Goal: Communication & Community: Answer question/provide support

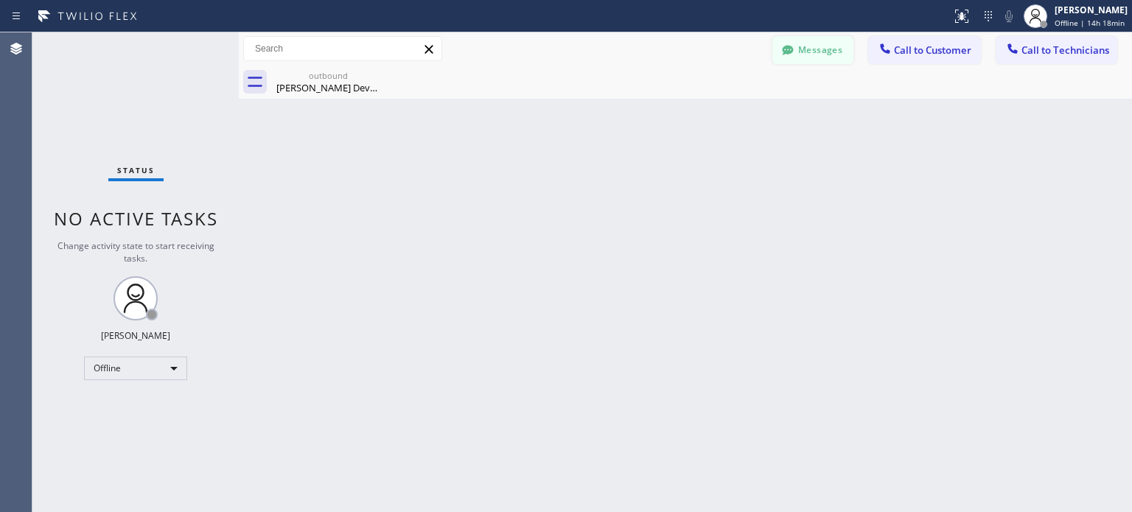
click at [805, 49] on button "Messages" at bounding box center [812, 50] width 81 height 28
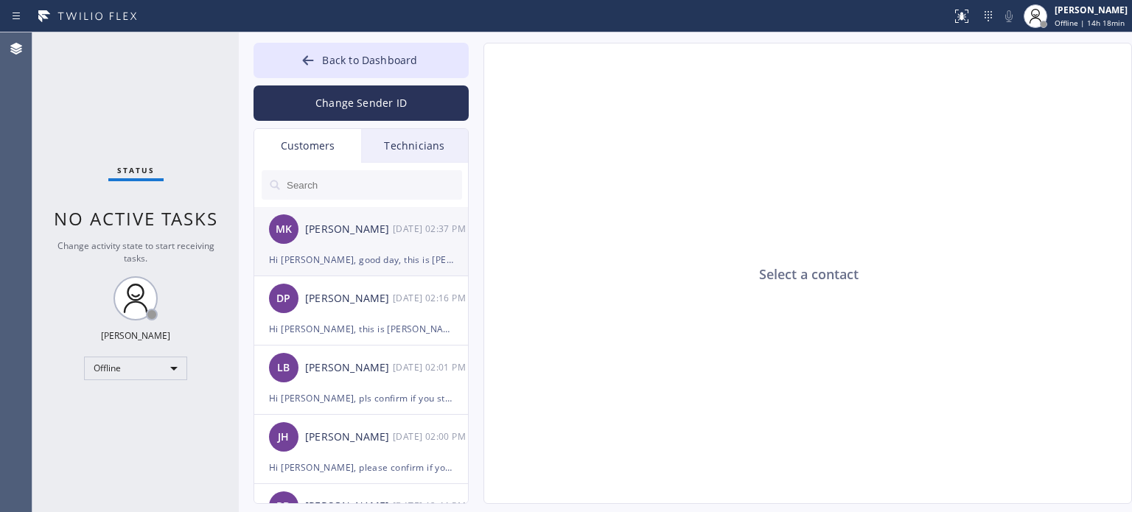
click at [325, 264] on div "Hi [PERSON_NAME], good day, this is [PERSON_NAME] from R T Tech Electric Co Inc…" at bounding box center [361, 259] width 184 height 17
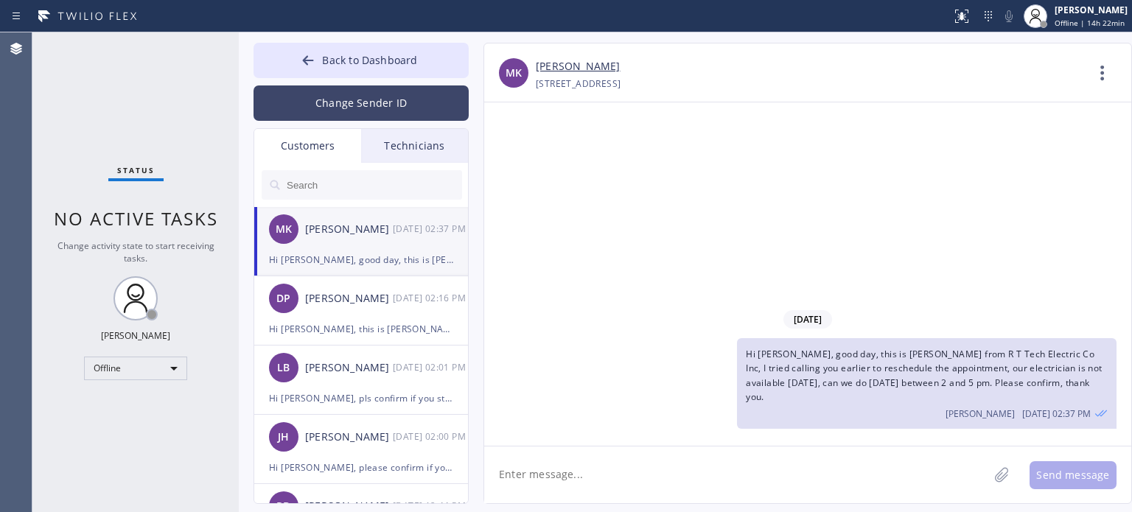
click at [375, 95] on button "Change Sender ID" at bounding box center [360, 102] width 215 height 35
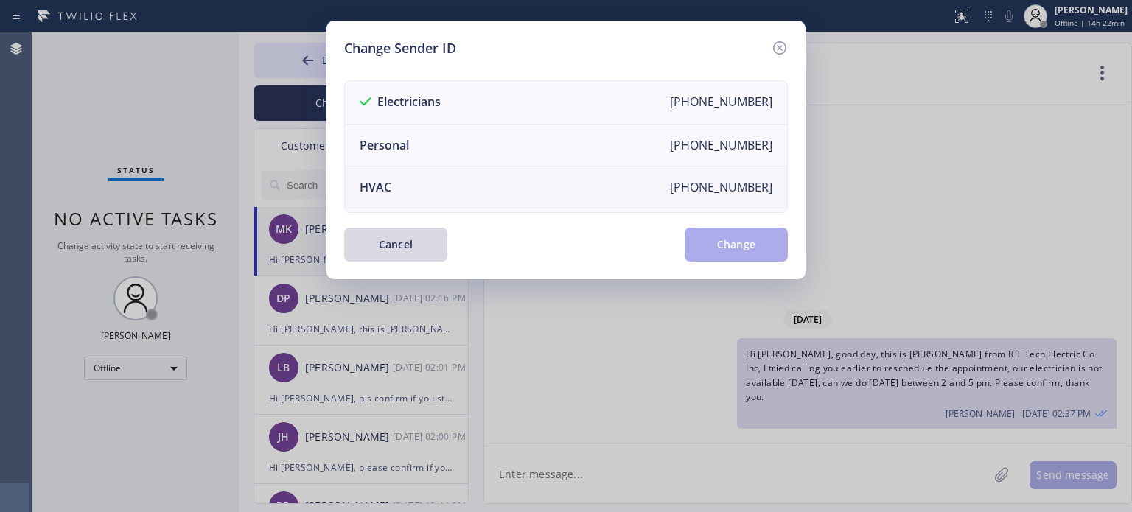
drag, startPoint x: 480, startPoint y: 181, endPoint x: 575, endPoint y: 185, distance: 94.4
click at [481, 181] on li "HVAC [PHONE_NUMBER]" at bounding box center [566, 188] width 442 height 42
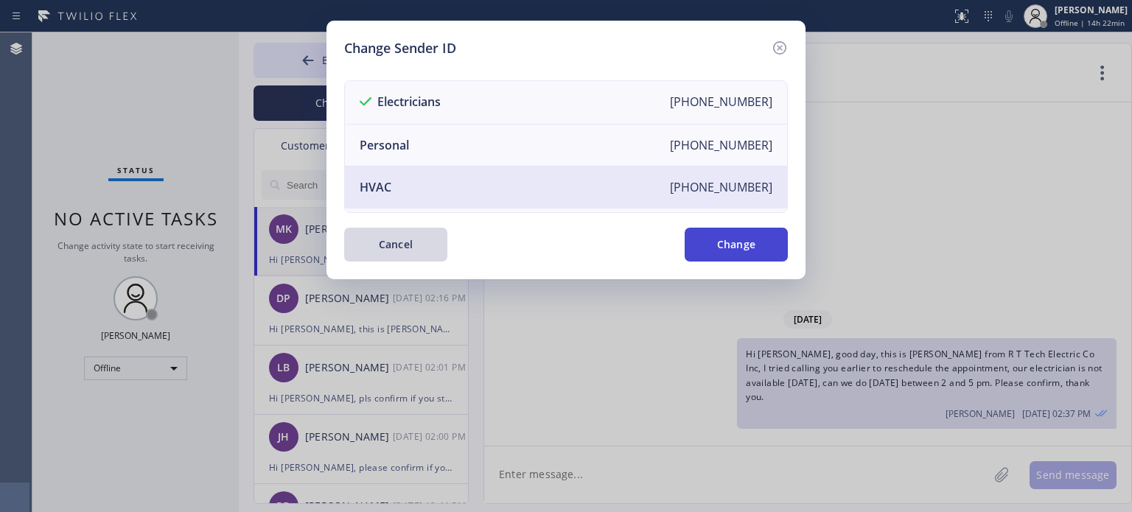
click at [760, 236] on button "Change" at bounding box center [735, 245] width 103 height 34
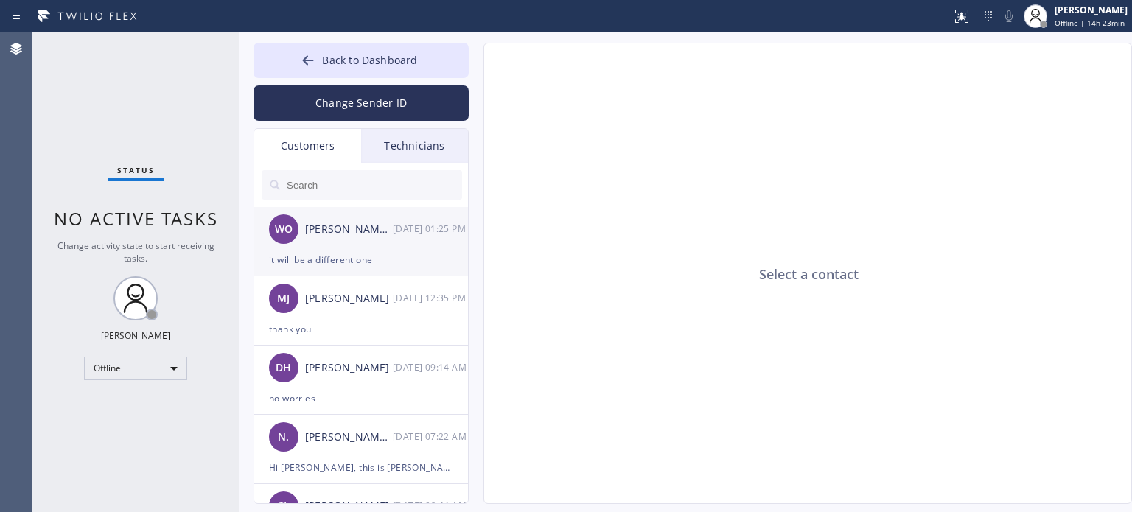
click at [336, 243] on div "WO [PERSON_NAME] Development [DATE] 01:25 PM" at bounding box center [361, 229] width 215 height 44
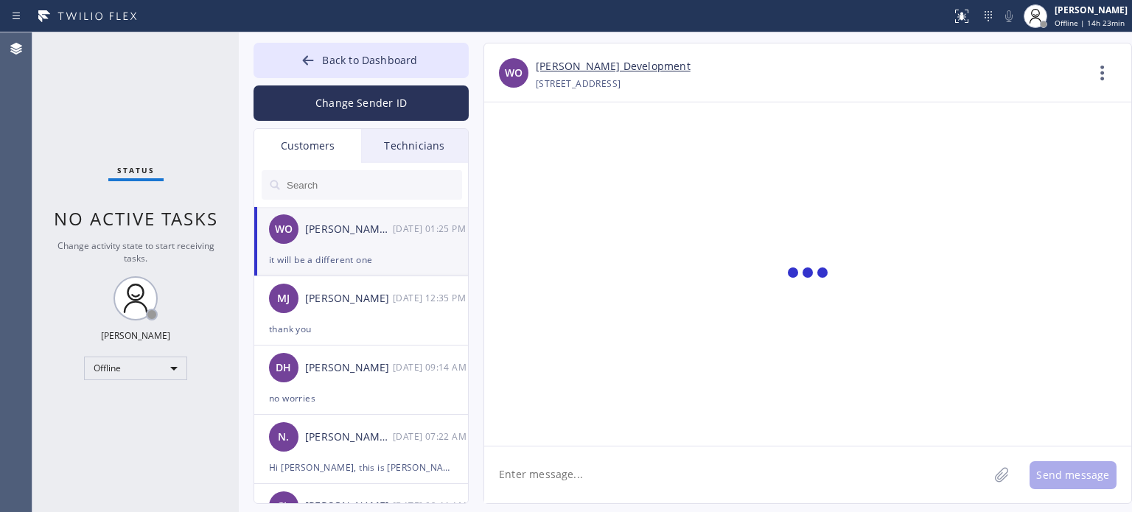
scroll to position [424, 0]
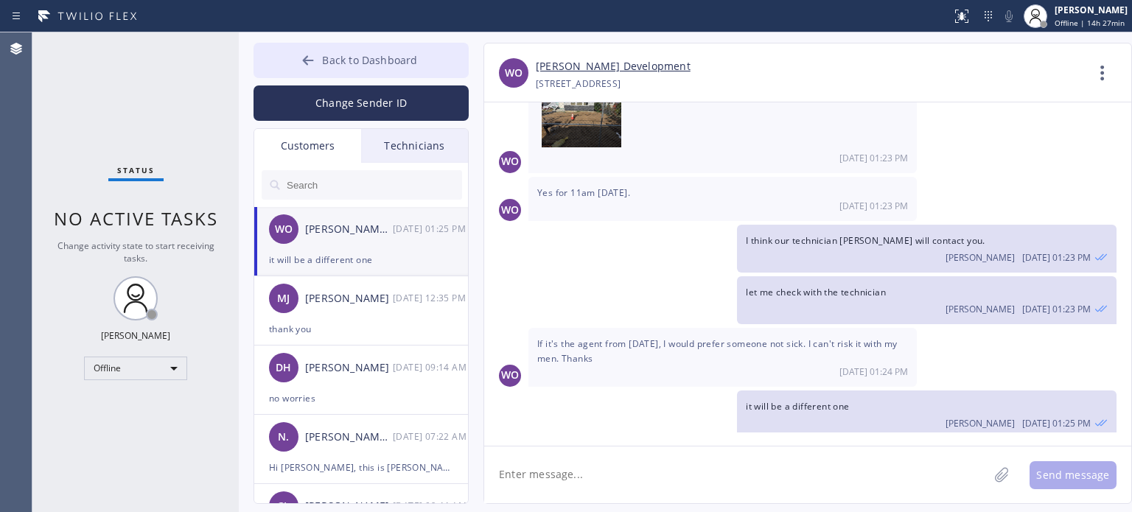
click at [344, 60] on span "Back to Dashboard" at bounding box center [369, 60] width 95 height 14
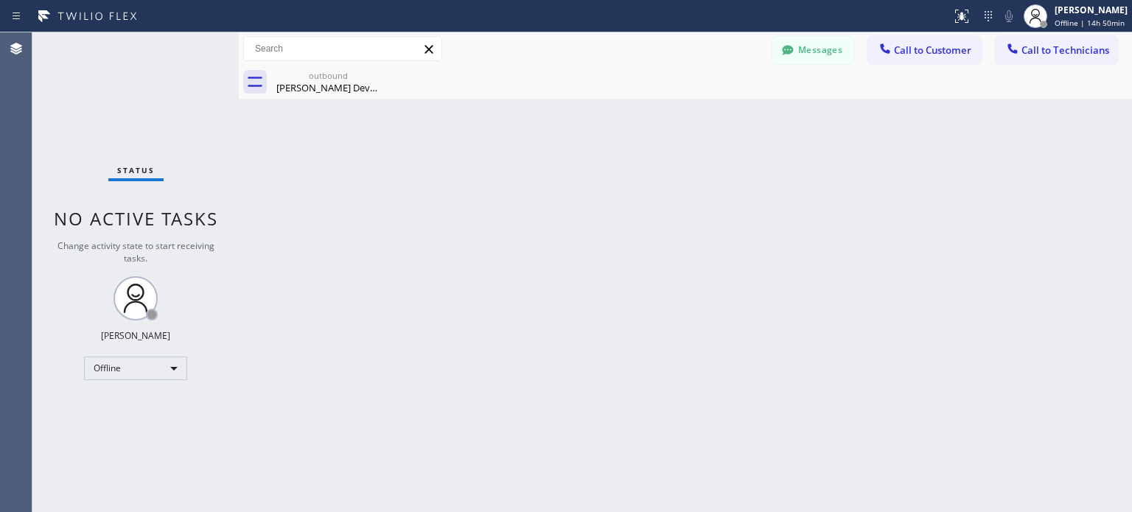
drag, startPoint x: 810, startPoint y: 55, endPoint x: 520, endPoint y: 113, distance: 295.5
click at [810, 55] on button "Messages" at bounding box center [812, 50] width 81 height 28
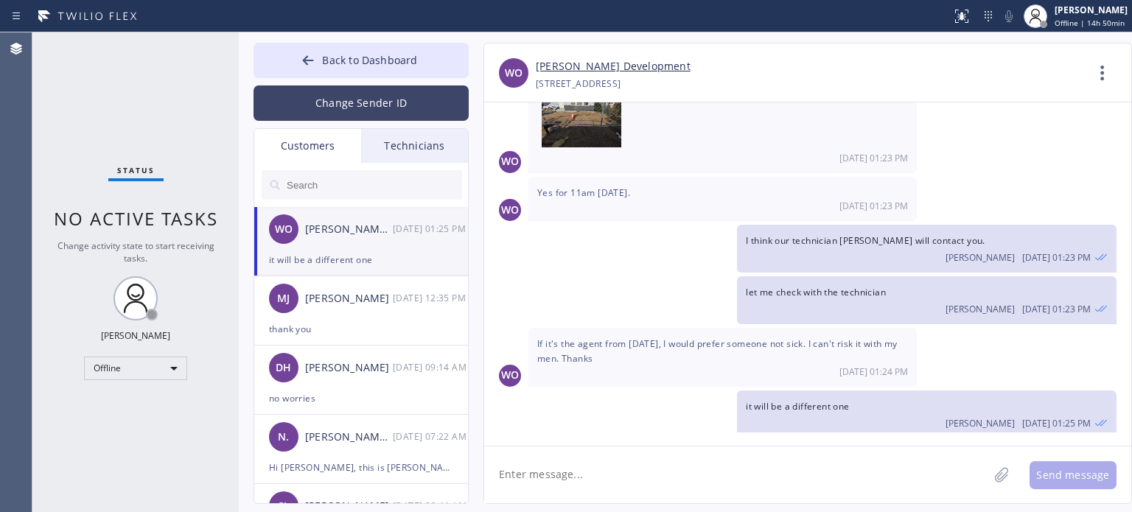
click at [308, 111] on button "Change Sender ID" at bounding box center [360, 102] width 215 height 35
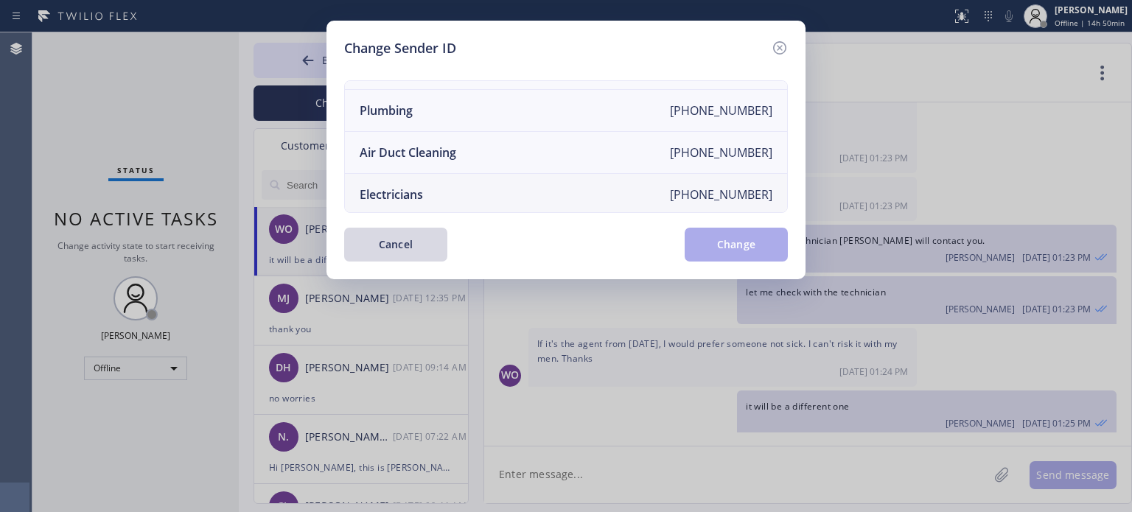
scroll to position [172, 0]
click at [432, 182] on li "Electricians [PHONE_NUMBER]" at bounding box center [566, 191] width 442 height 41
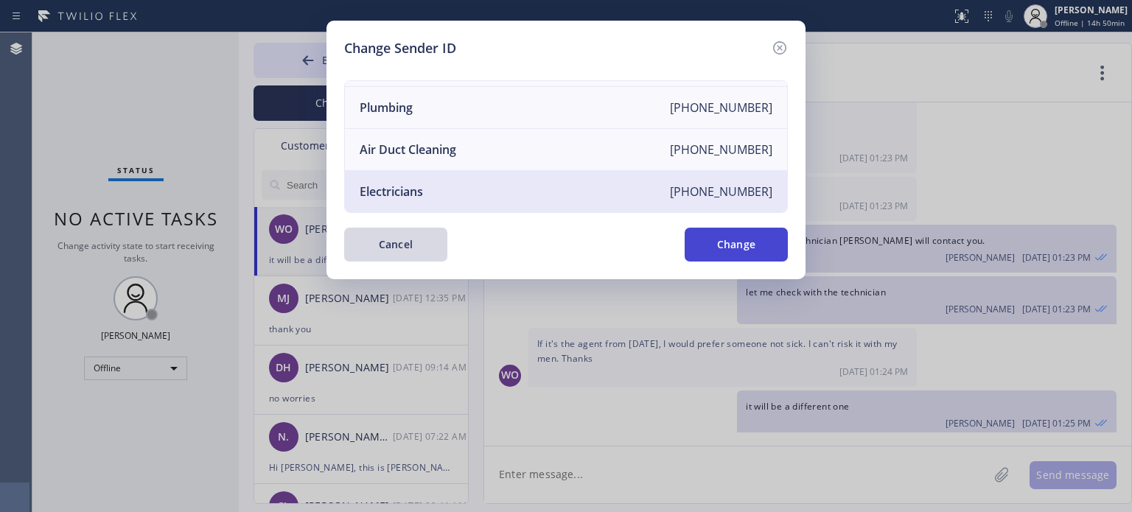
click at [741, 248] on button "Change" at bounding box center [735, 245] width 103 height 34
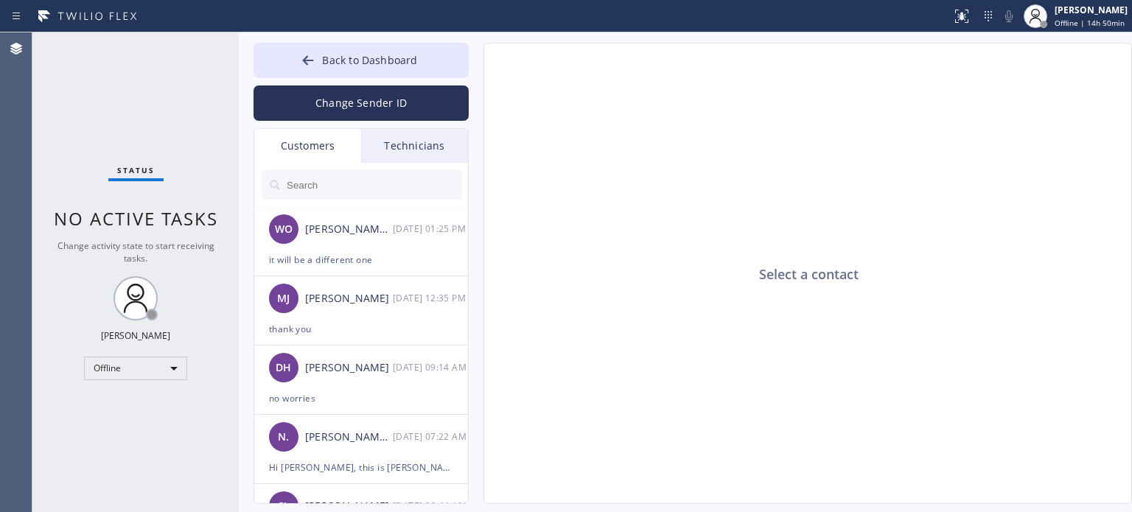
click at [395, 150] on div "Technicians" at bounding box center [414, 146] width 107 height 34
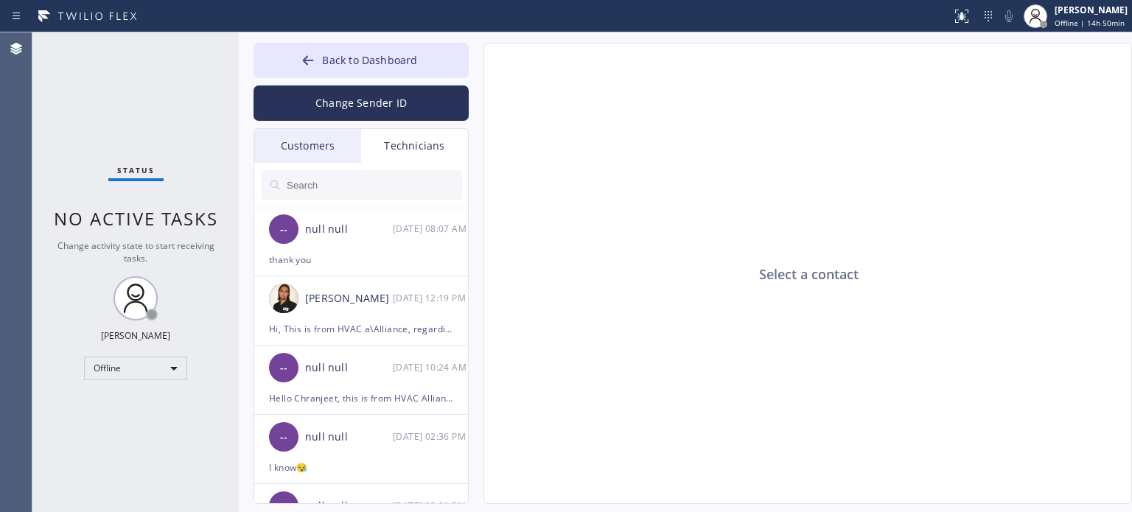
click at [303, 188] on input "text" at bounding box center [373, 184] width 177 height 29
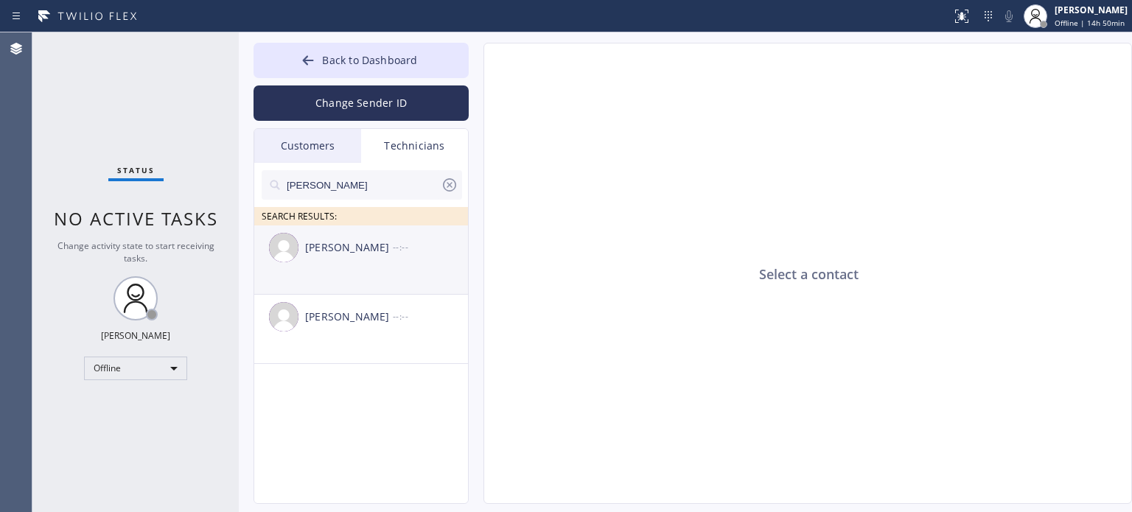
type input "[PERSON_NAME]"
click at [337, 267] on div "[PERSON_NAME] --:--" at bounding box center [361, 247] width 215 height 44
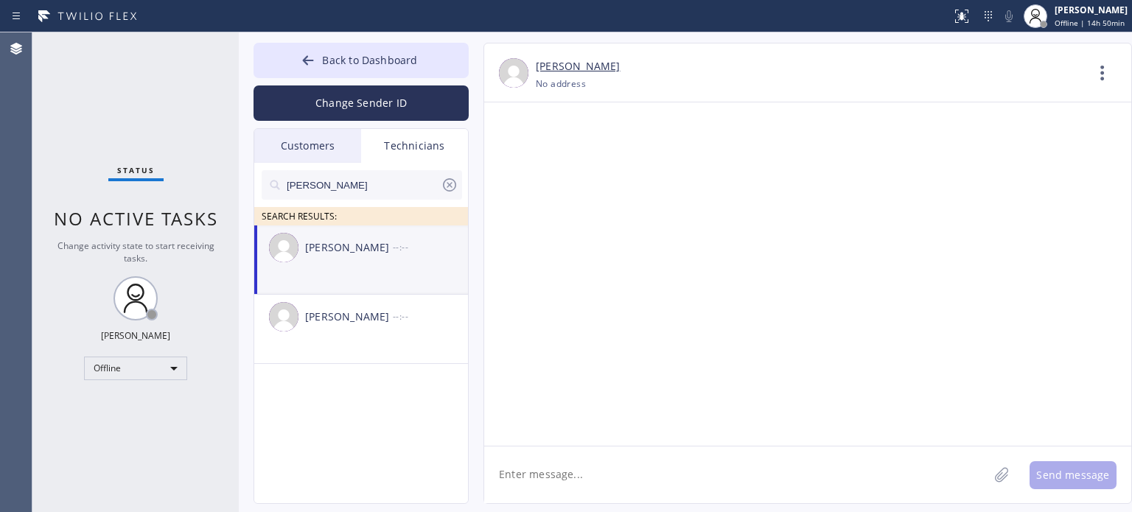
click at [621, 480] on textarea at bounding box center [736, 474] width 504 height 57
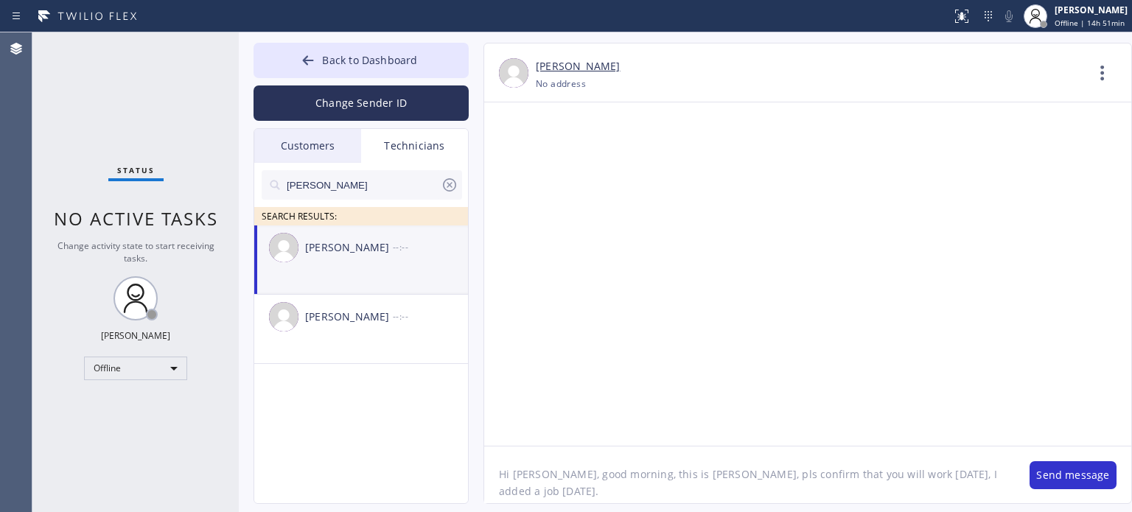
click at [967, 473] on textarea "Hi [PERSON_NAME], good morning, this is [PERSON_NAME], pls confirm that you wil…" at bounding box center [749, 474] width 530 height 57
type textarea "Hi [PERSON_NAME], good morning, this is [PERSON_NAME], pls confirm that you wil…"
click at [1090, 472] on button "Send message" at bounding box center [1072, 475] width 87 height 28
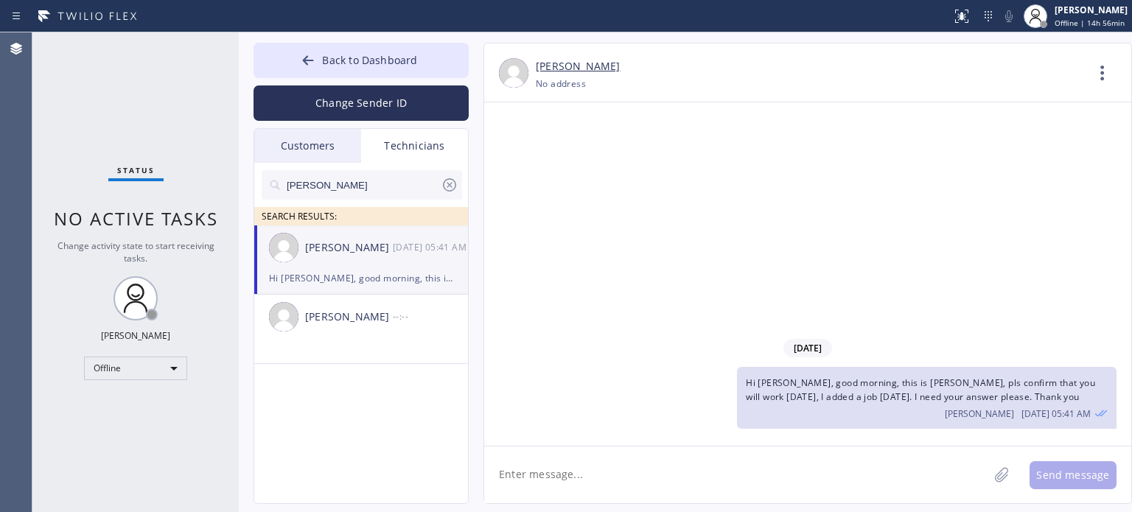
click at [939, 464] on textarea at bounding box center [736, 474] width 504 height 57
click at [298, 144] on div "Customers" at bounding box center [307, 146] width 107 height 34
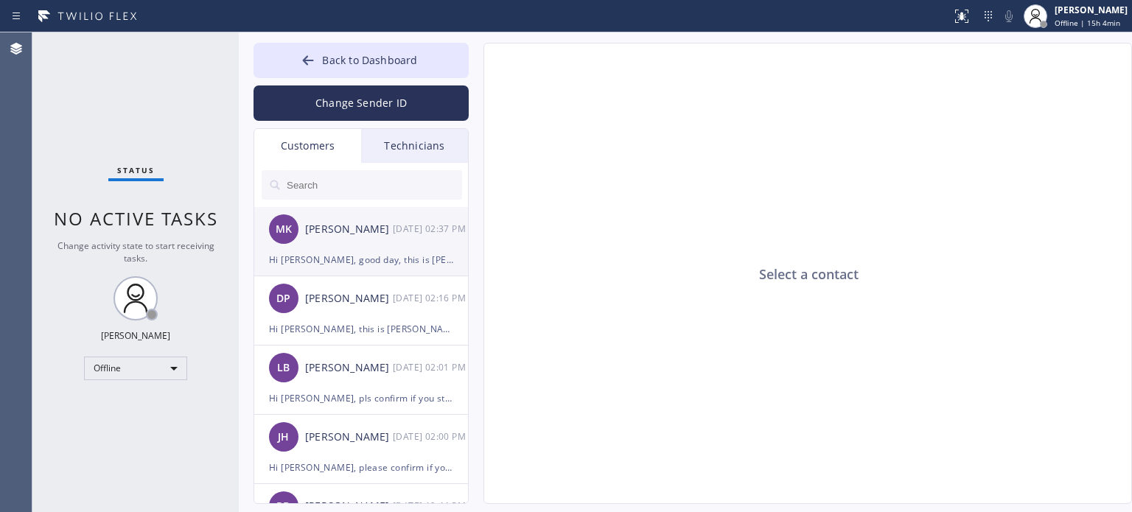
click at [316, 229] on div "[PERSON_NAME]" at bounding box center [349, 229] width 88 height 17
